Goal: Information Seeking & Learning: Learn about a topic

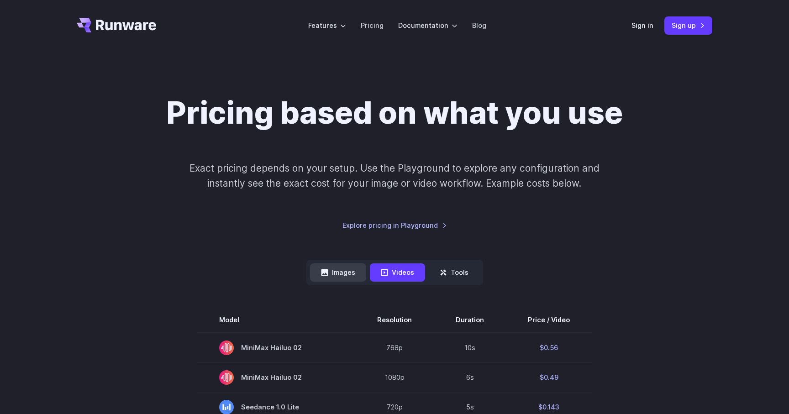
click at [350, 277] on button "Images" at bounding box center [338, 273] width 56 height 18
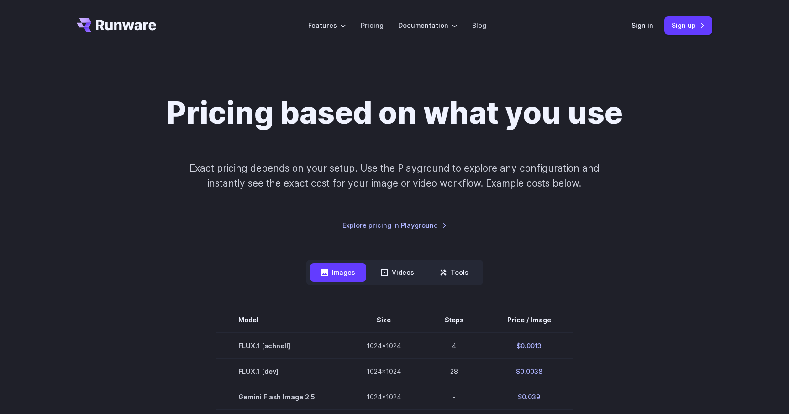
click at [651, 198] on div "Pricing based on what you use Exact pricing depends on your setup. Use the Play…" at bounding box center [395, 163] width 636 height 136
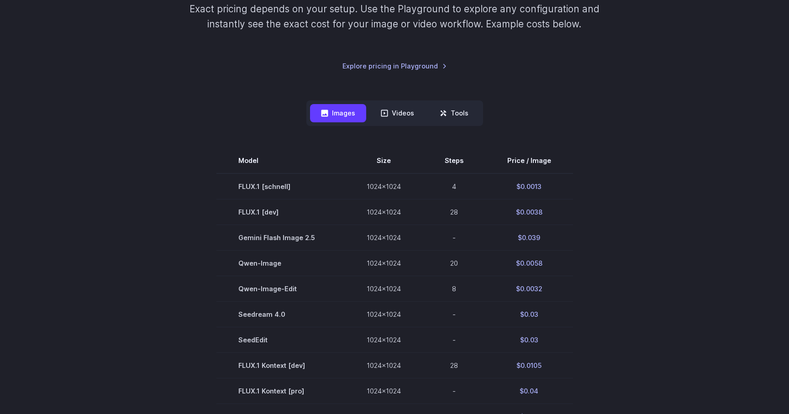
scroll to position [162, 0]
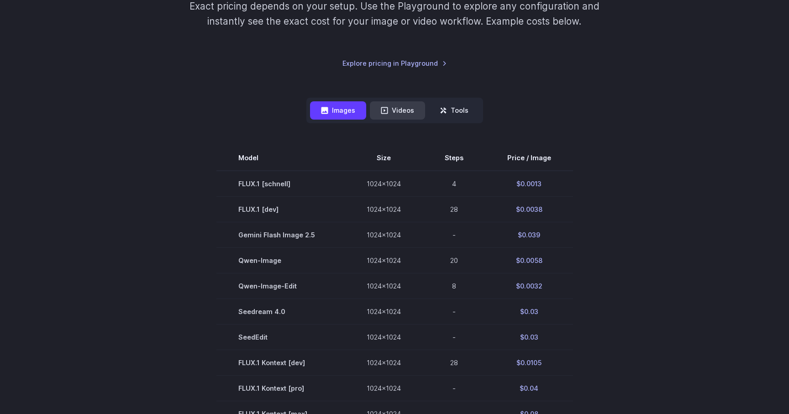
click at [394, 109] on button "Videos" at bounding box center [397, 110] width 55 height 18
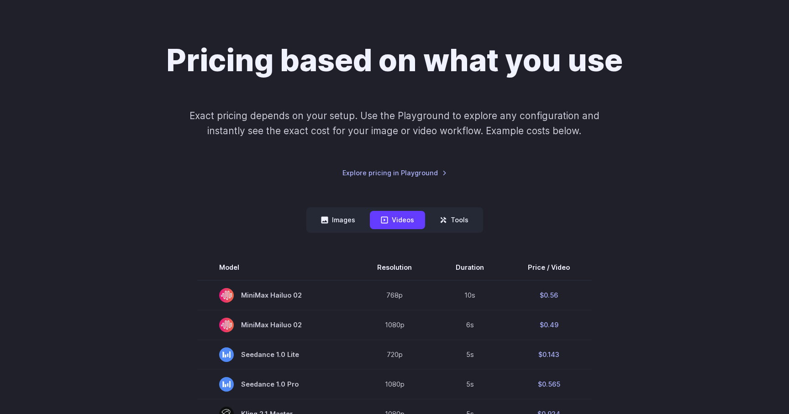
scroll to position [50, 0]
